Goal: Task Accomplishment & Management: Complete application form

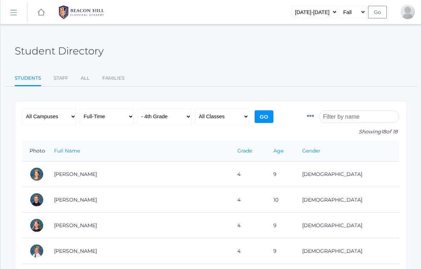
click at [17, 16] on link "icons/ui/navigation/hamburger Created with Sketch." at bounding box center [13, 12] width 27 height 19
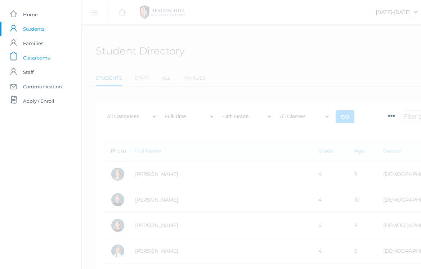
click at [32, 60] on span "Classrooms" at bounding box center [36, 57] width 27 height 14
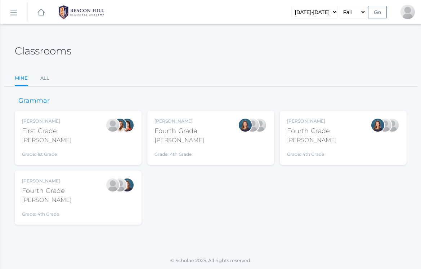
click at [203, 139] on div "Ellie Bradley Fourth Grade Bradley Grade: 4th Grade 04LA" at bounding box center [210, 138] width 112 height 40
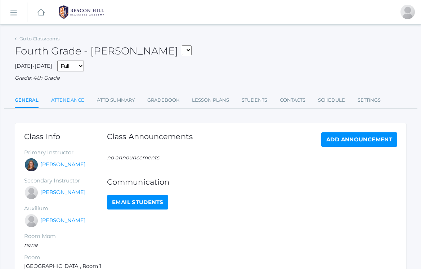
click at [79, 94] on link "Attendance" at bounding box center [67, 100] width 33 height 14
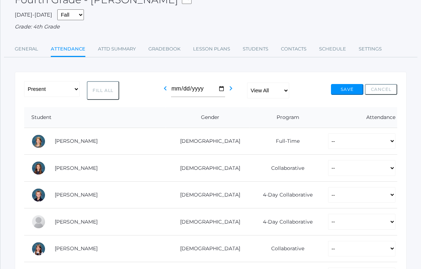
scroll to position [52, 0]
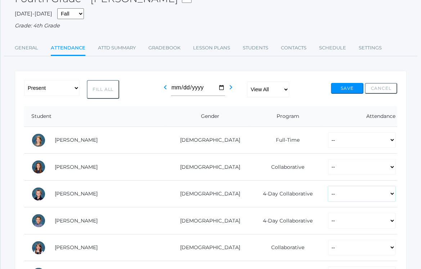
select select "P"
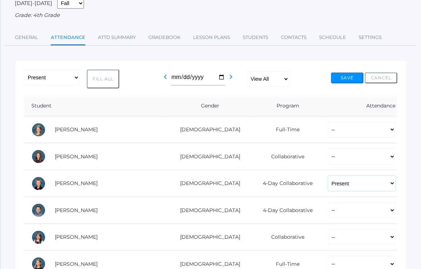
scroll to position [69, 0]
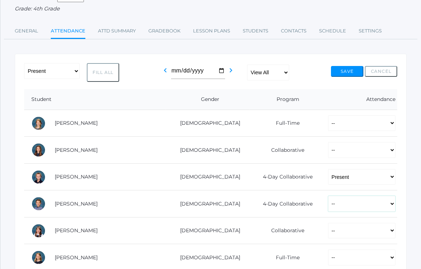
select select "P"
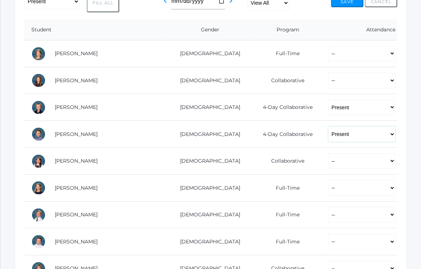
scroll to position [140, 0]
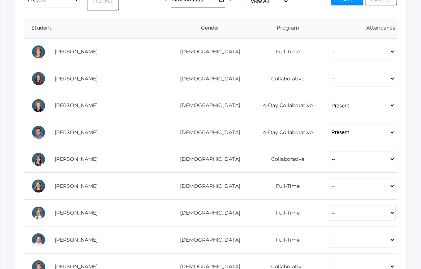
select select "P"
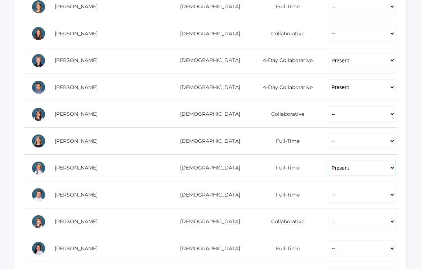
scroll to position [188, 0]
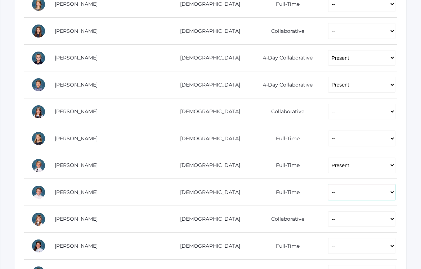
select select "P"
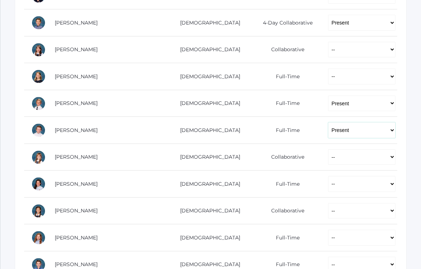
scroll to position [254, 0]
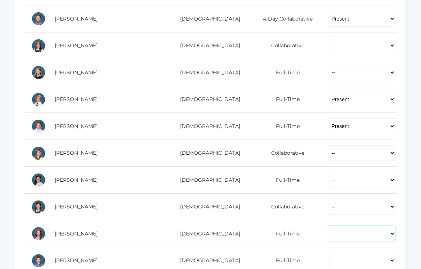
select select "P"
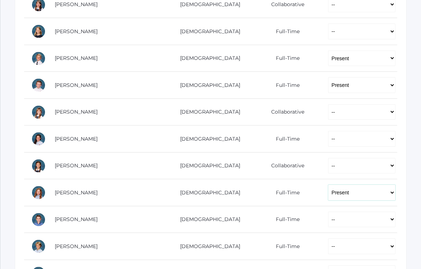
scroll to position [296, 0]
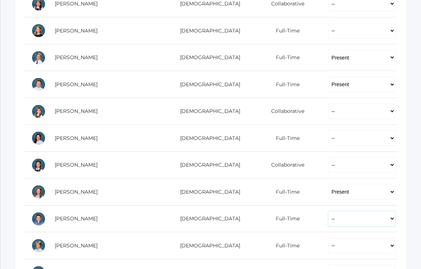
select select "P"
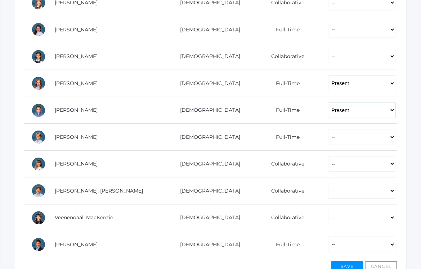
scroll to position [407, 0]
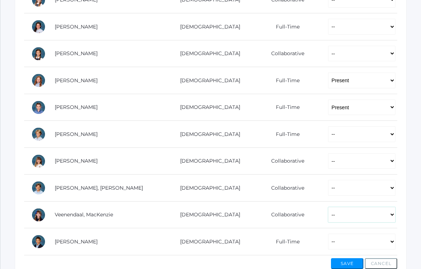
select select "PH"
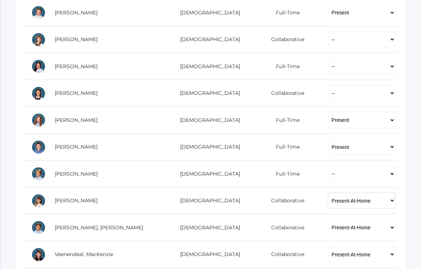
scroll to position [333, 0]
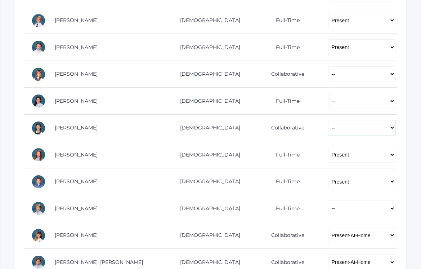
select select "PH"
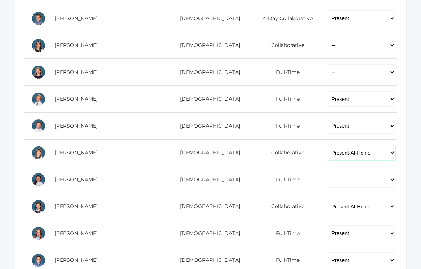
scroll to position [246, 0]
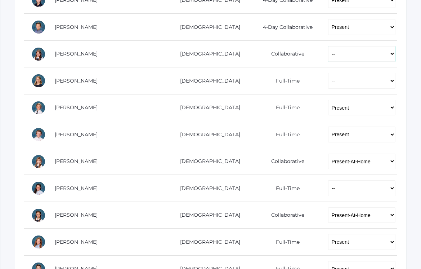
select select "PH"
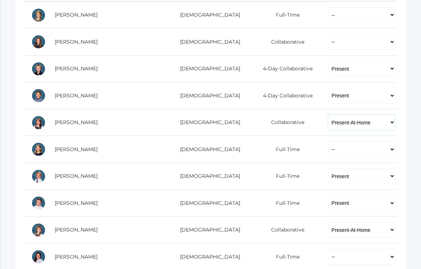
scroll to position [162, 0]
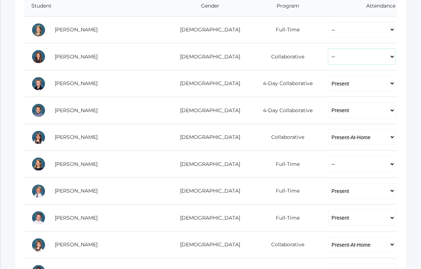
select select "PH"
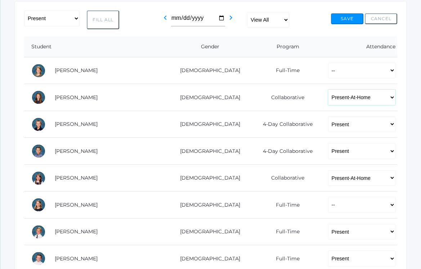
scroll to position [112, 0]
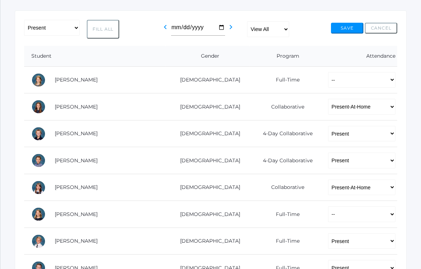
click at [343, 24] on button "Save" at bounding box center [347, 28] width 32 height 11
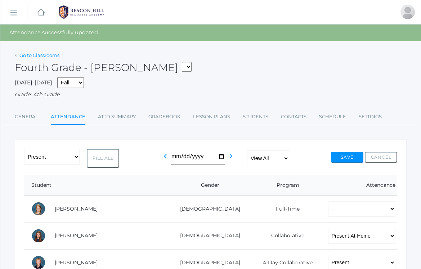
click at [44, 54] on link "Go to Classrooms" at bounding box center [39, 55] width 40 height 6
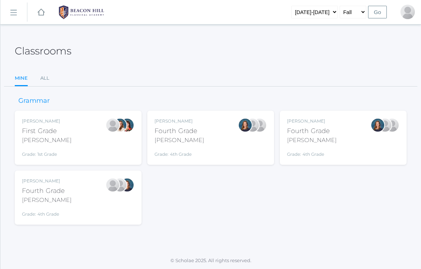
click at [97, 205] on div "[PERSON_NAME] Fourth Grade [PERSON_NAME] Grade: 4th Grade 04LA" at bounding box center [78, 198] width 112 height 40
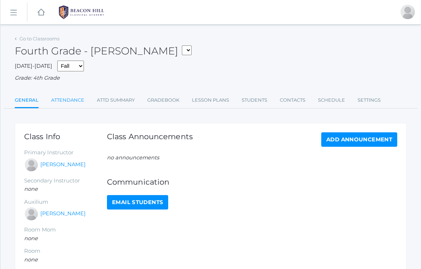
click at [80, 98] on link "Attendance" at bounding box center [67, 100] width 33 height 14
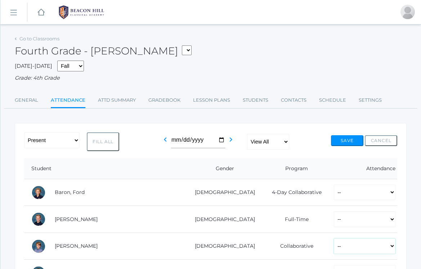
select select "PH"
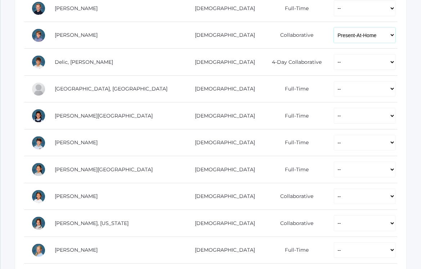
scroll to position [227, 0]
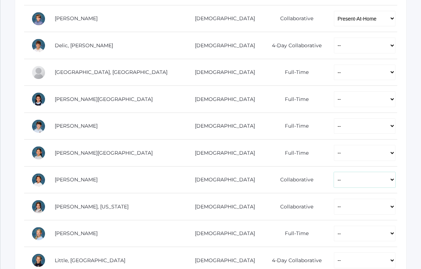
select select "PH"
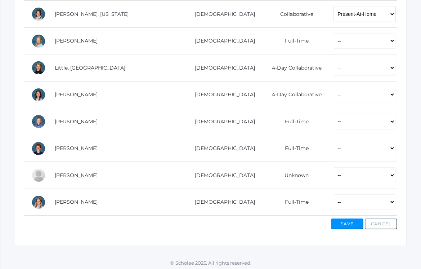
scroll to position [419, 0]
select select "PH"
select select "P"
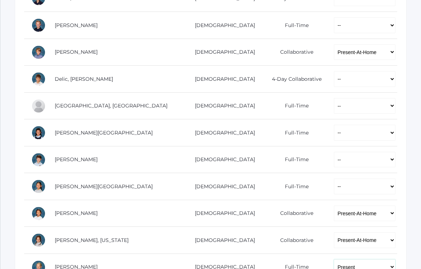
scroll to position [191, 0]
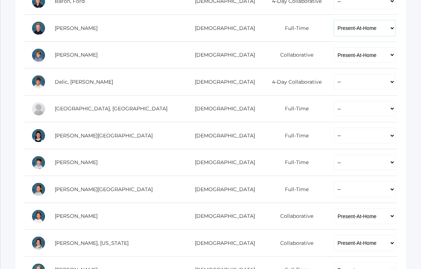
select select "P"
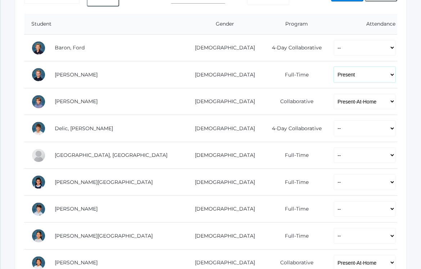
scroll to position [144, 0]
select select "P"
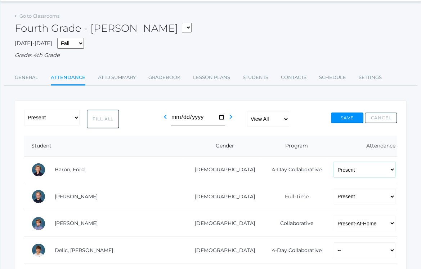
scroll to position [0, 0]
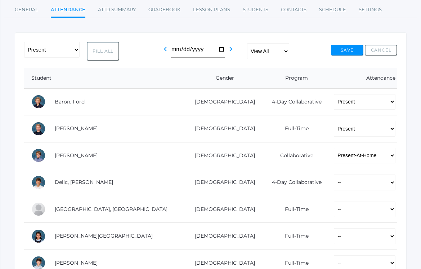
scroll to position [112, 0]
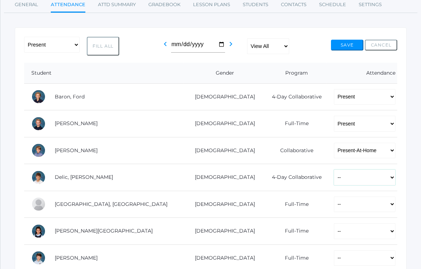
select select "AU"
select select "P"
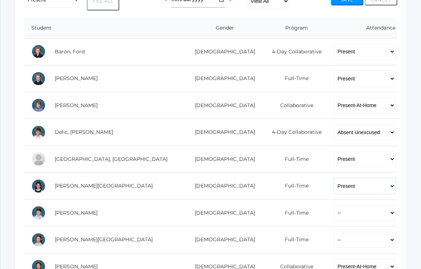
scroll to position [158, 0]
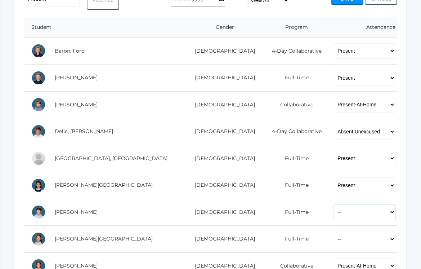
select select "P"
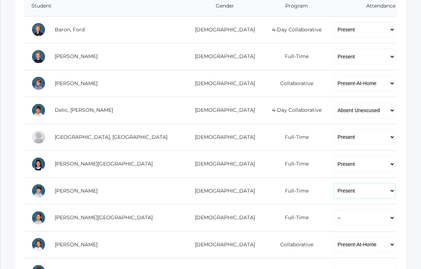
scroll to position [180, 0]
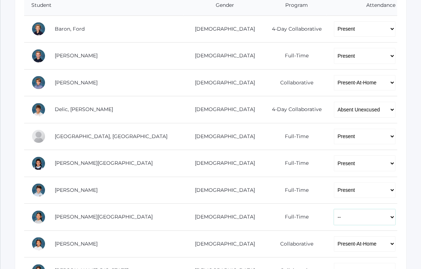
select select "P"
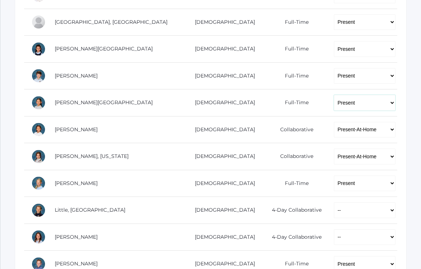
scroll to position [294, 0]
select select "P"
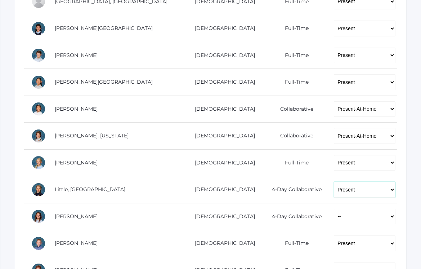
scroll to position [325, 0]
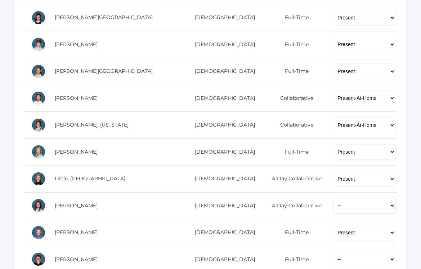
select select "P"
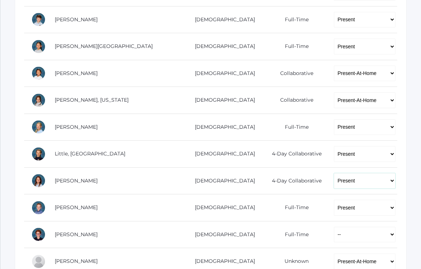
scroll to position [351, 0]
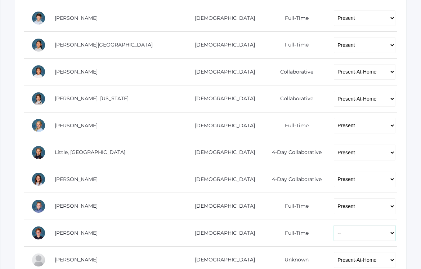
select select "P"
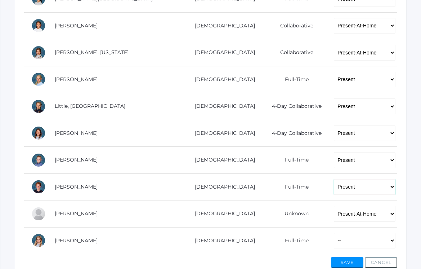
scroll to position [407, 0]
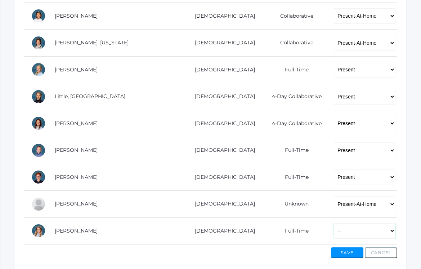
select select "P"
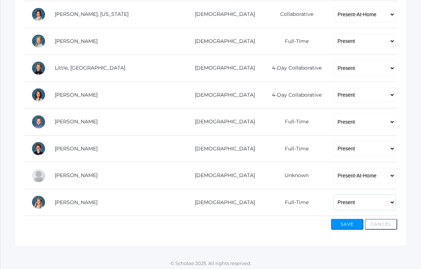
scroll to position [435, 0]
click at [338, 224] on button "Save" at bounding box center [347, 224] width 32 height 11
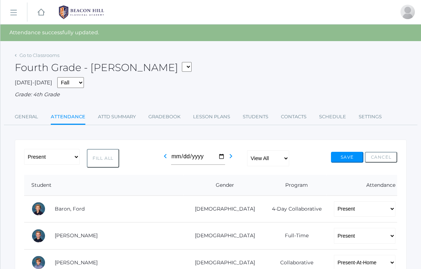
scroll to position [0, 0]
click at [40, 55] on link "Go to Classrooms" at bounding box center [39, 55] width 40 height 6
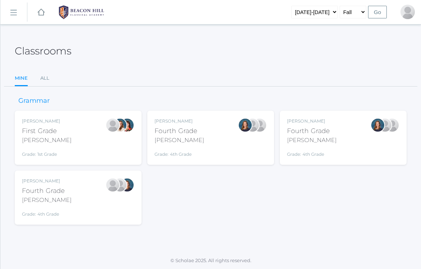
click at [204, 140] on div "Ellie Bradley Fourth Grade Bradley Grade: 4th Grade 04LA" at bounding box center [210, 138] width 112 height 40
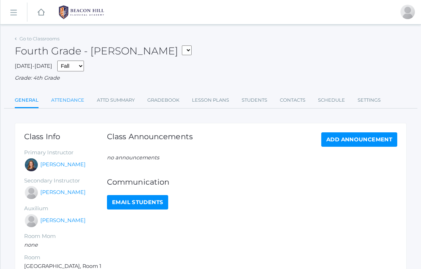
click at [75, 98] on link "Attendance" at bounding box center [67, 100] width 33 height 14
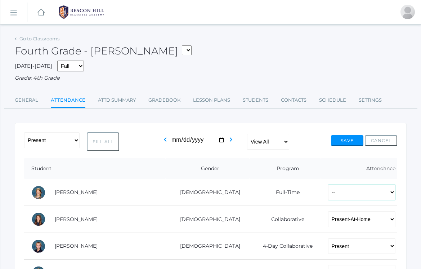
select select "P"
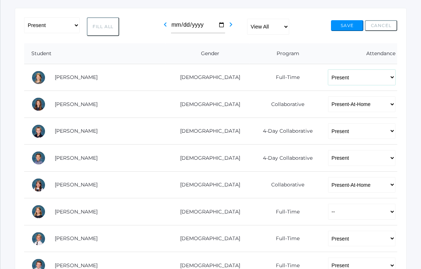
scroll to position [115, 0]
select select "P"
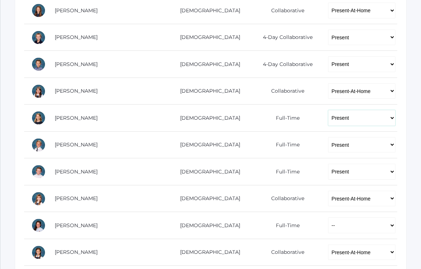
scroll to position [214, 0]
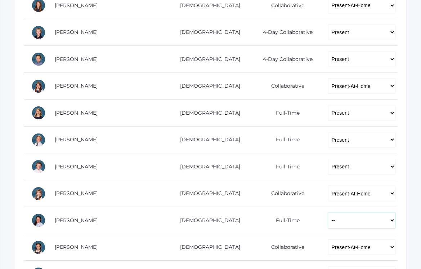
select select "P"
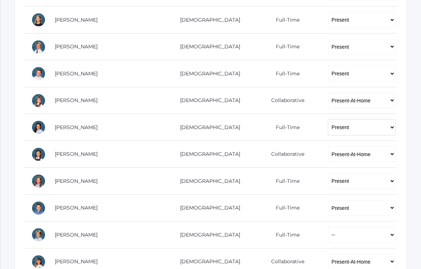
scroll to position [308, 0]
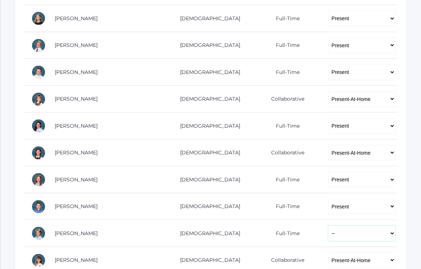
select select "P"
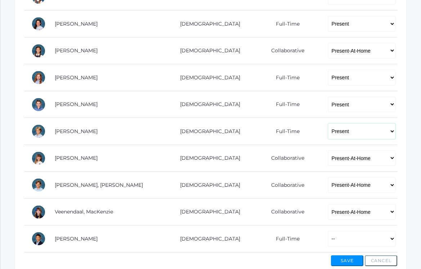
scroll to position [410, 0]
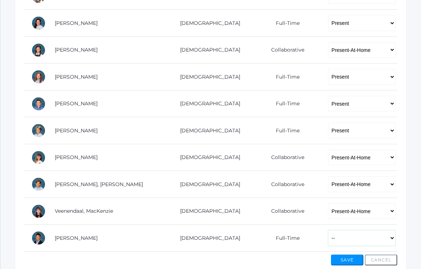
select select "P"
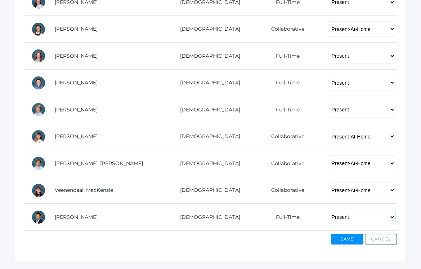
scroll to position [443, 0]
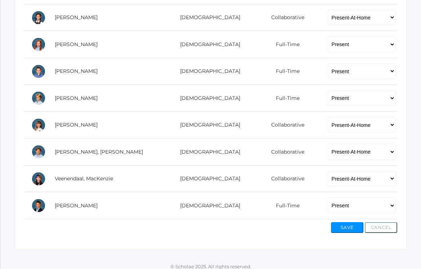
click at [345, 224] on button "Save" at bounding box center [347, 227] width 32 height 11
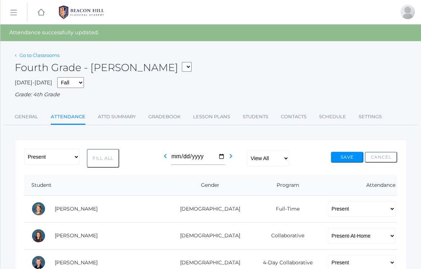
click at [53, 54] on link "Go to Classrooms" at bounding box center [39, 55] width 40 height 6
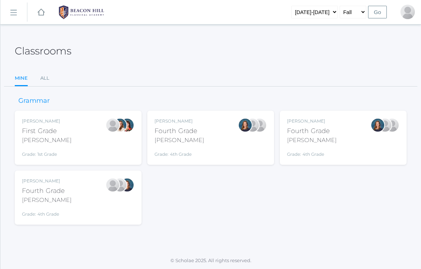
click at [188, 148] on div "Grade: 4th Grade" at bounding box center [179, 152] width 50 height 10
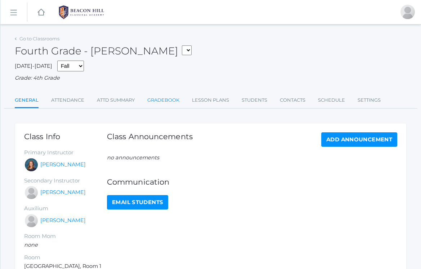
click at [161, 100] on link "Gradebook" at bounding box center [163, 100] width 32 height 14
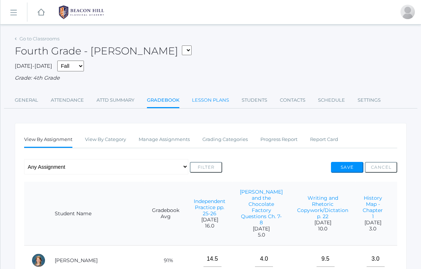
click at [204, 98] on link "Lesson Plans" at bounding box center [210, 100] width 37 height 14
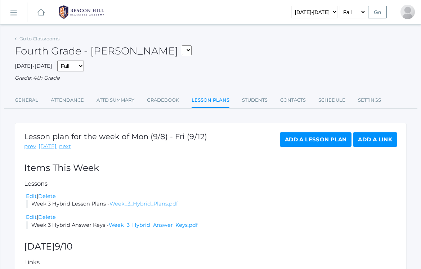
click at [143, 203] on link "Week_3_Hybrid_Plans.pdf" at bounding box center [143, 203] width 68 height 6
